Goal: Task Accomplishment & Management: Use online tool/utility

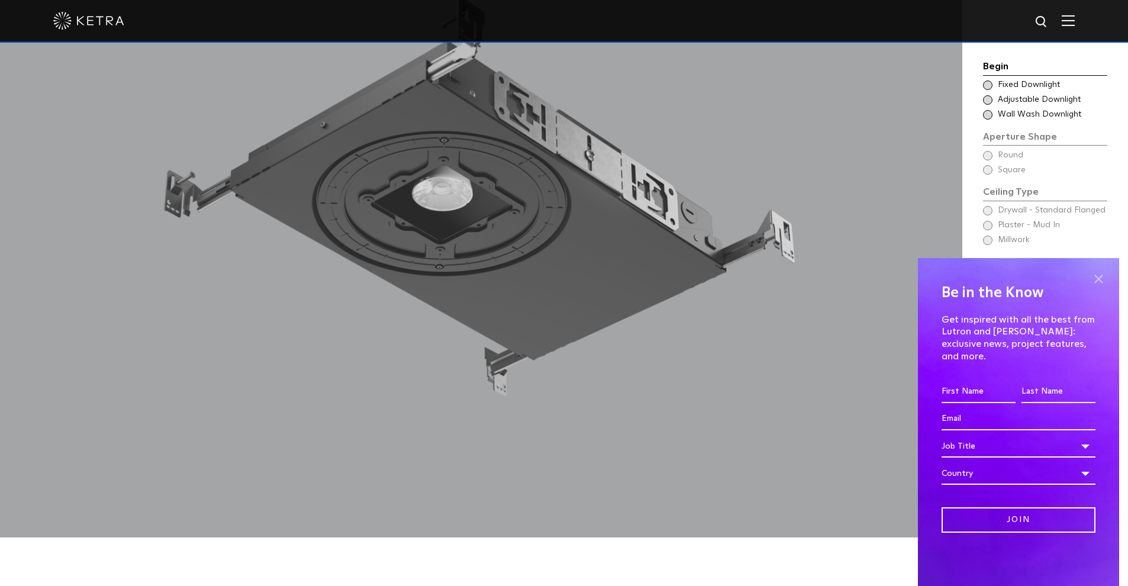
click at [1099, 288] on span at bounding box center [1099, 279] width 18 height 18
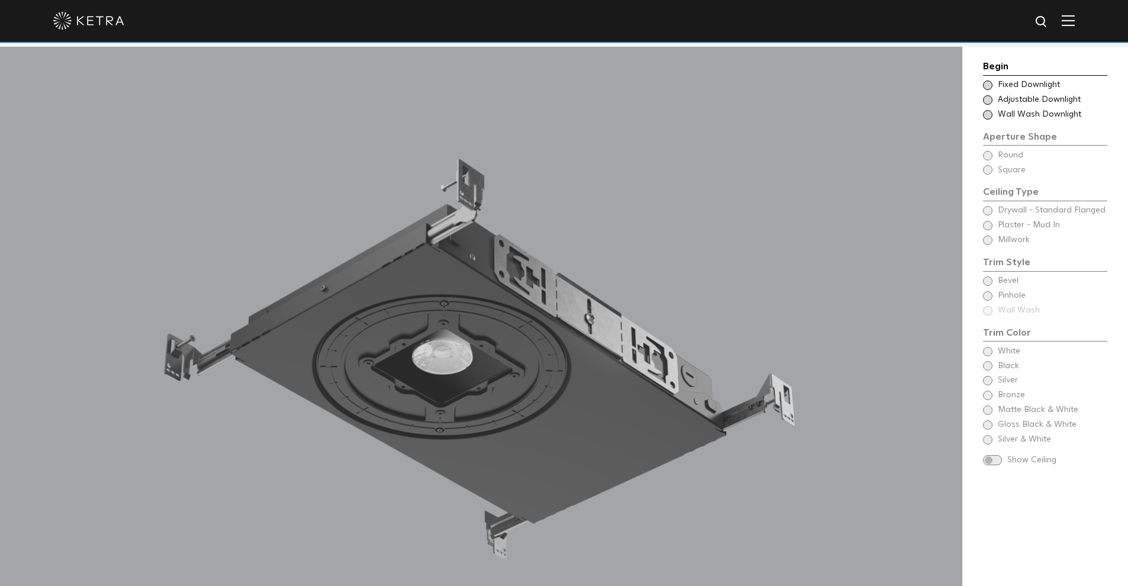
scroll to position [1114, 0]
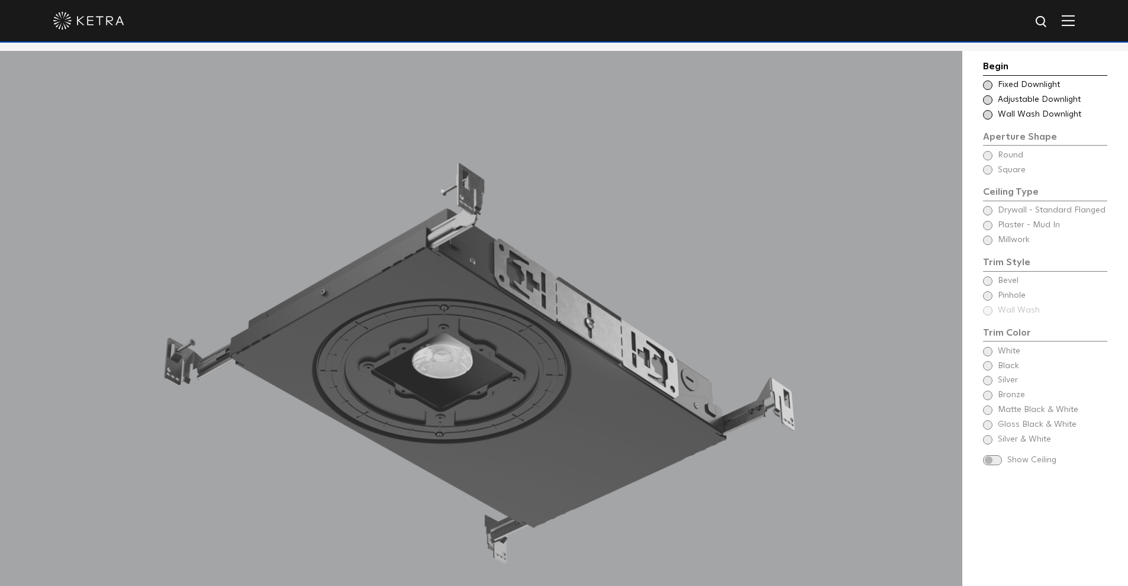
click at [989, 101] on span at bounding box center [987, 99] width 9 height 9
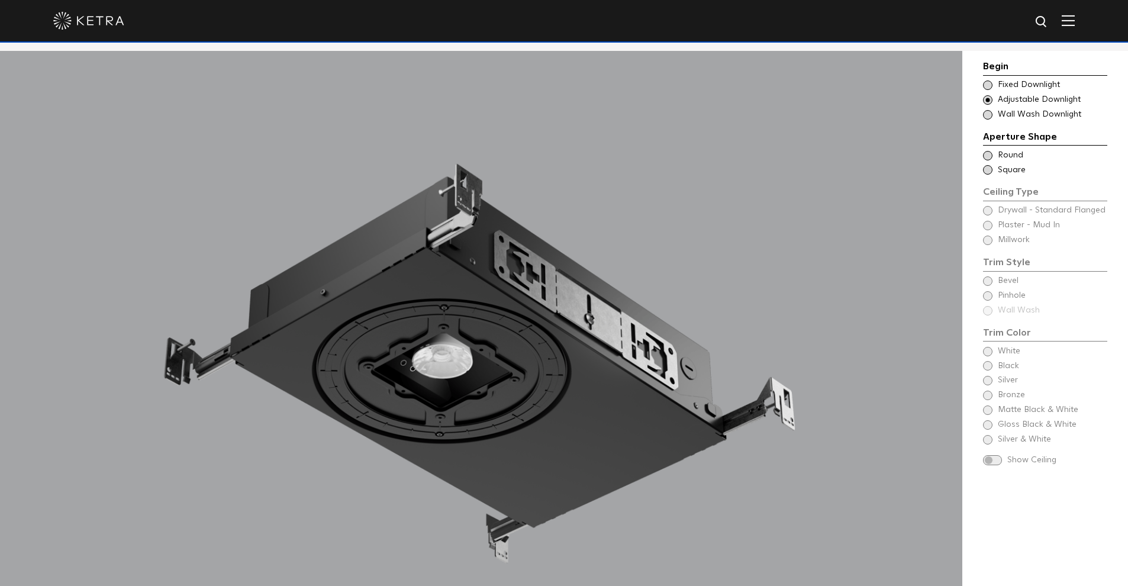
click at [990, 150] on div "Ceiling Type Round Drywall - Standard Flanged Round" at bounding box center [1045, 156] width 124 height 12
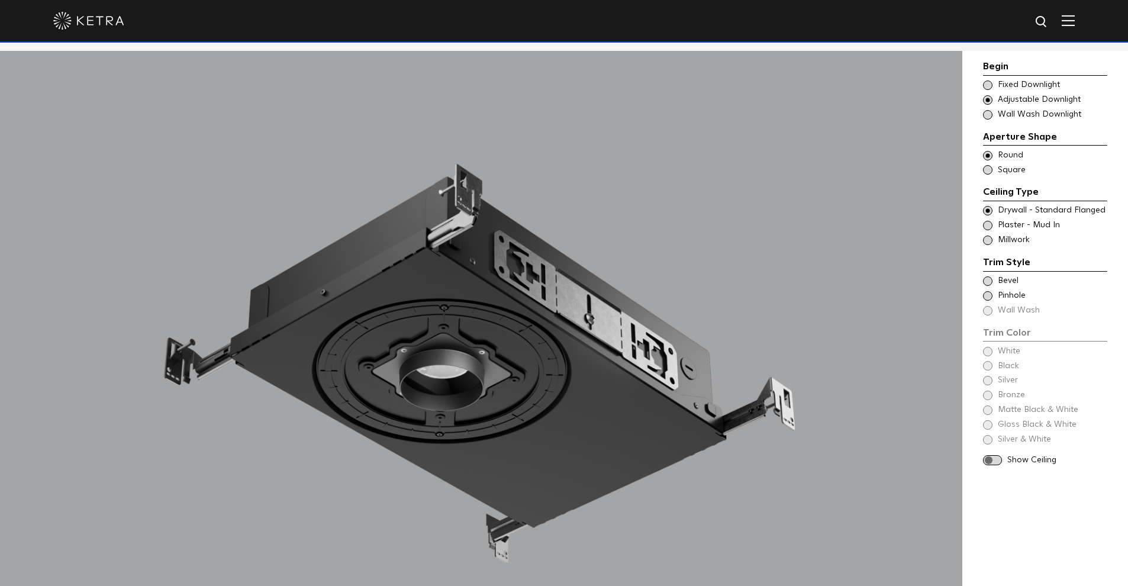
click at [991, 166] on span at bounding box center [987, 169] width 9 height 9
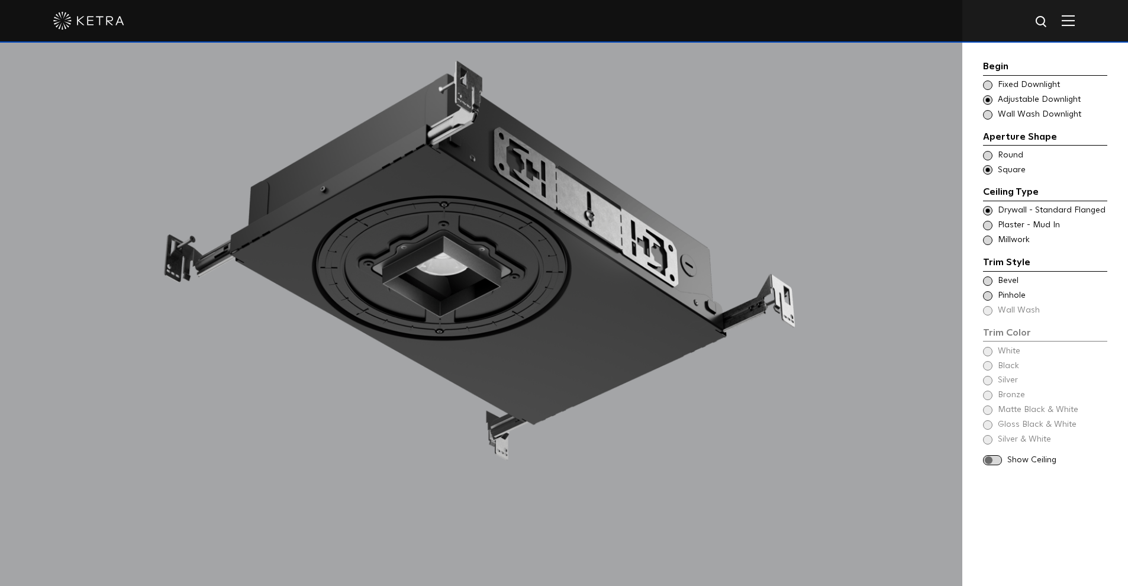
scroll to position [1221, 0]
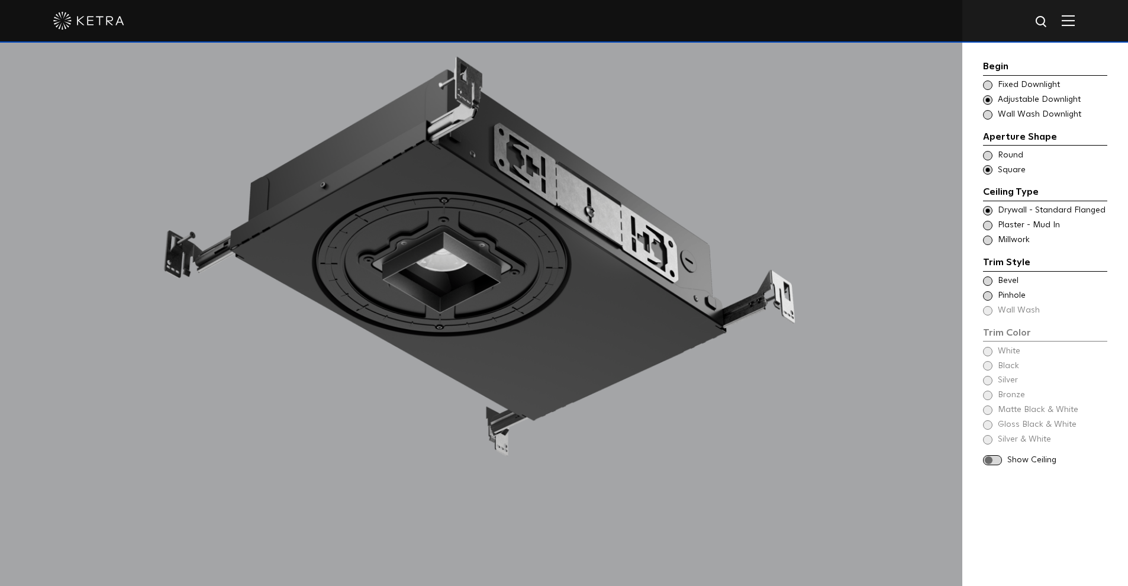
click at [999, 455] on span at bounding box center [992, 460] width 19 height 10
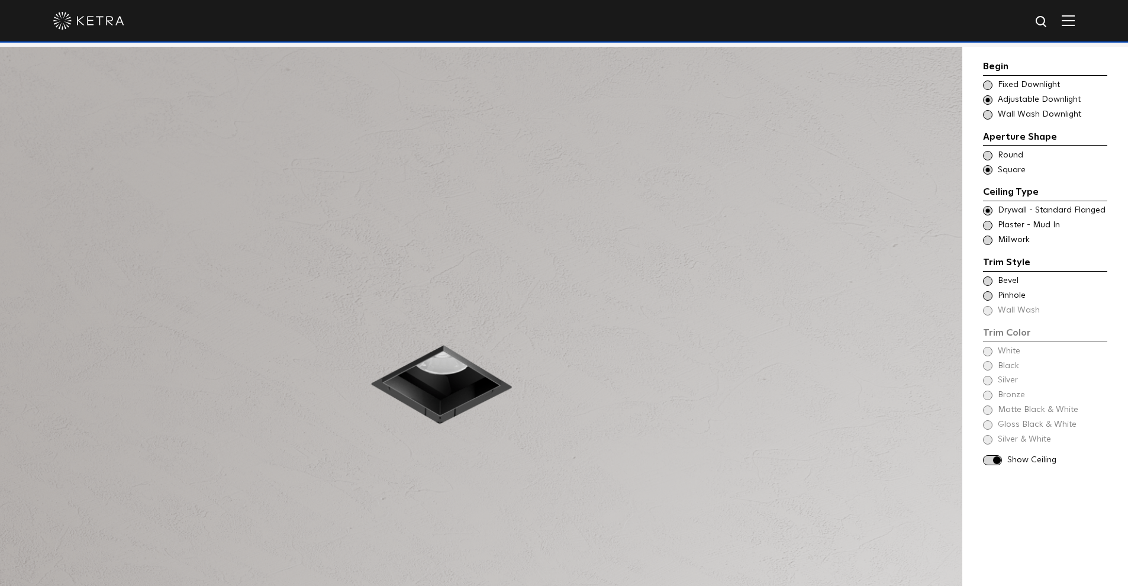
scroll to position [1122, 0]
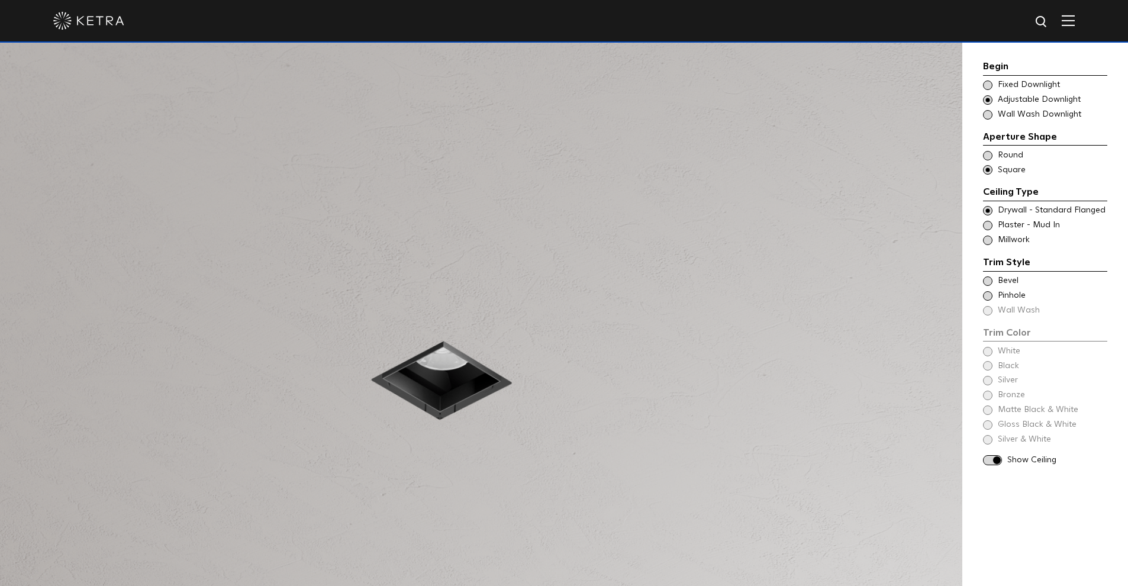
click at [989, 222] on span at bounding box center [987, 225] width 9 height 9
click at [989, 206] on span at bounding box center [987, 210] width 9 height 9
click at [981, 236] on div "Begin Choose Aperture Shape Fixed Downlight Choose Aperture Shape Adjustable Do…" at bounding box center [1046, 370] width 166 height 654
click at [989, 236] on span at bounding box center [987, 240] width 9 height 9
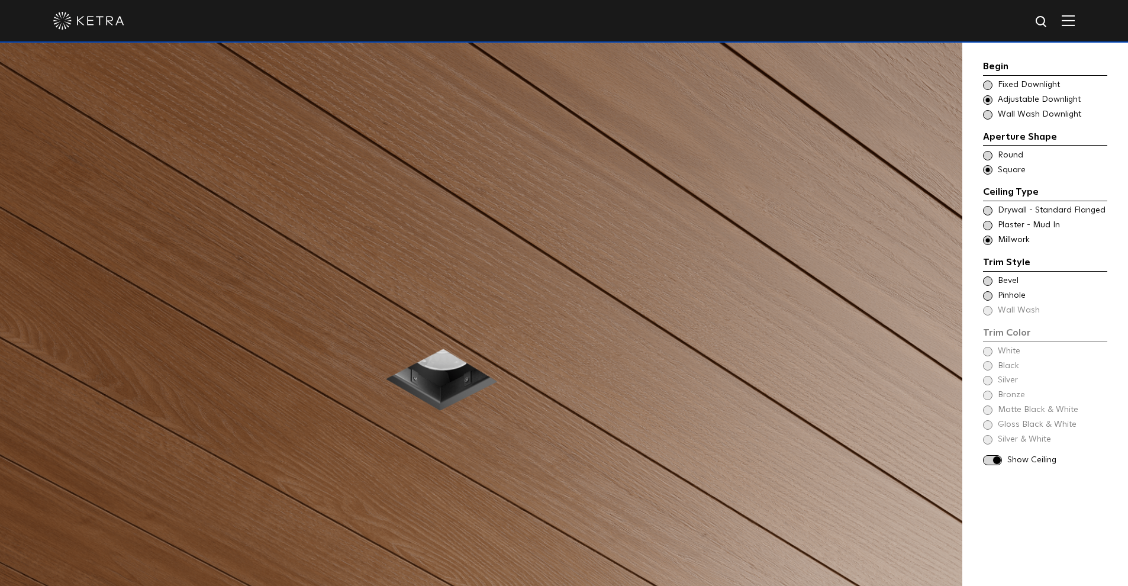
click at [993, 275] on div "Trim Color - Square - Flangeless - Millwork Bevel" at bounding box center [1045, 281] width 124 height 12
click at [989, 295] on div "Trim Color - Square - Pinhole - Flangeless - Millwork [GEOGRAPHIC_DATA]" at bounding box center [1045, 296] width 124 height 12
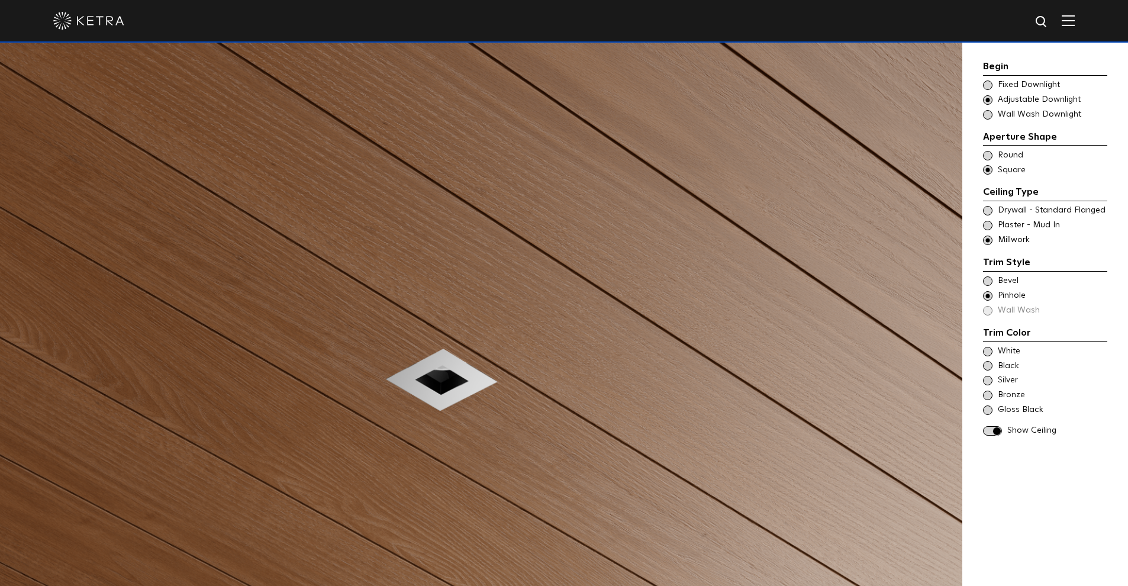
click at [991, 276] on span at bounding box center [987, 280] width 9 height 9
click at [989, 361] on span at bounding box center [987, 365] width 9 height 9
